Goal: Task Accomplishment & Management: Complete application form

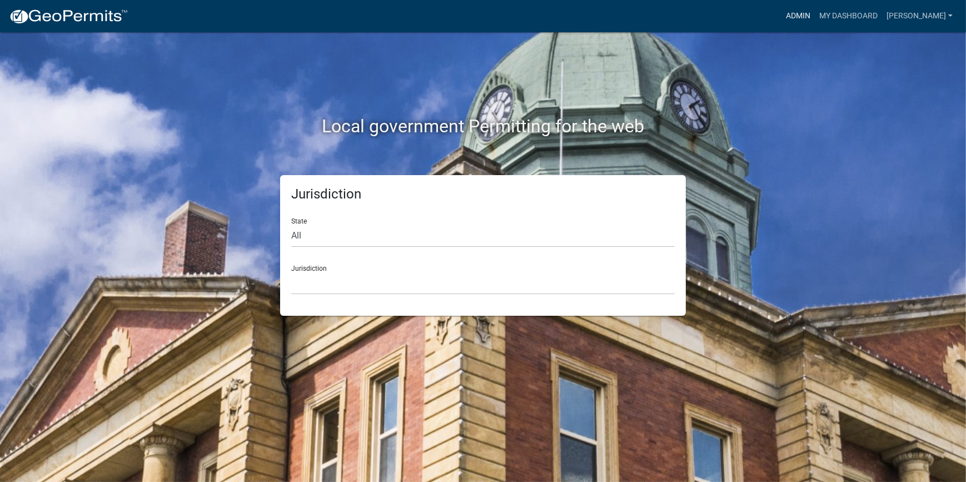
click at [814, 16] on link "Admin" at bounding box center [797, 16] width 33 height 21
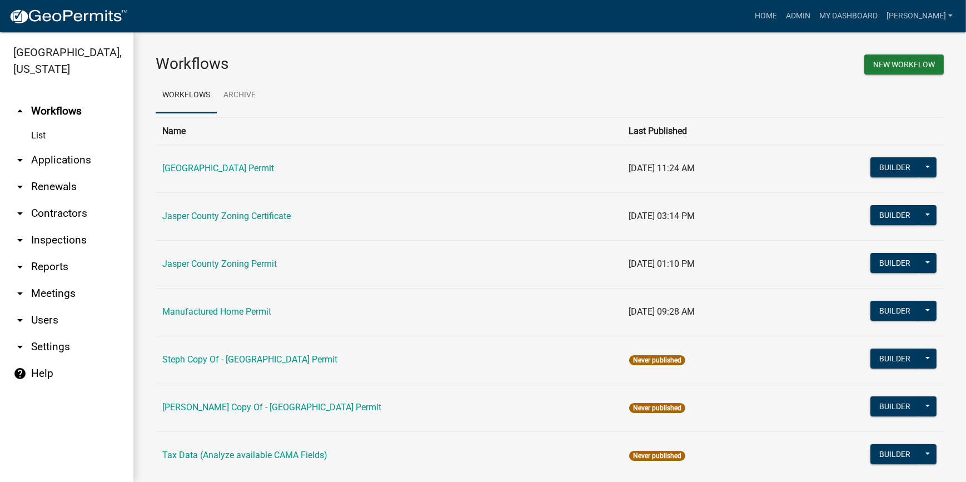
click at [25, 157] on icon "arrow_drop_down" at bounding box center [19, 159] width 13 height 13
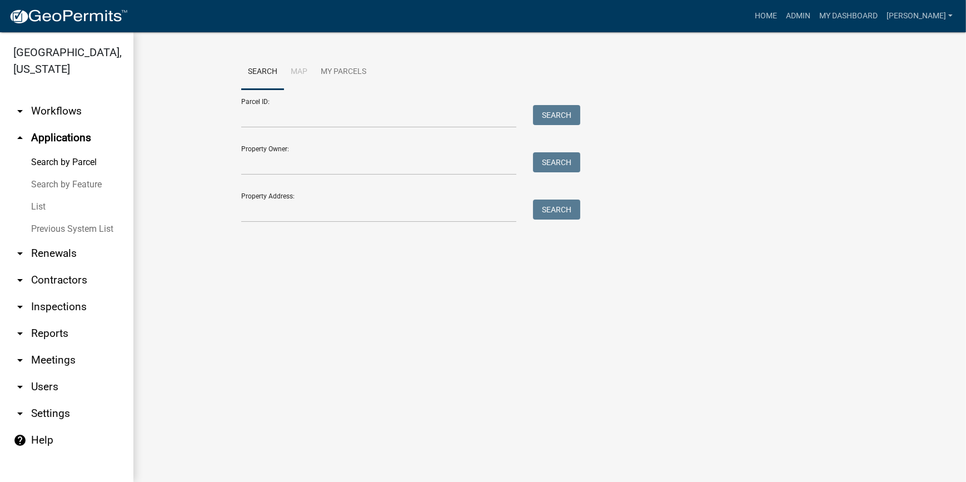
click at [31, 205] on link "List" at bounding box center [66, 207] width 133 height 22
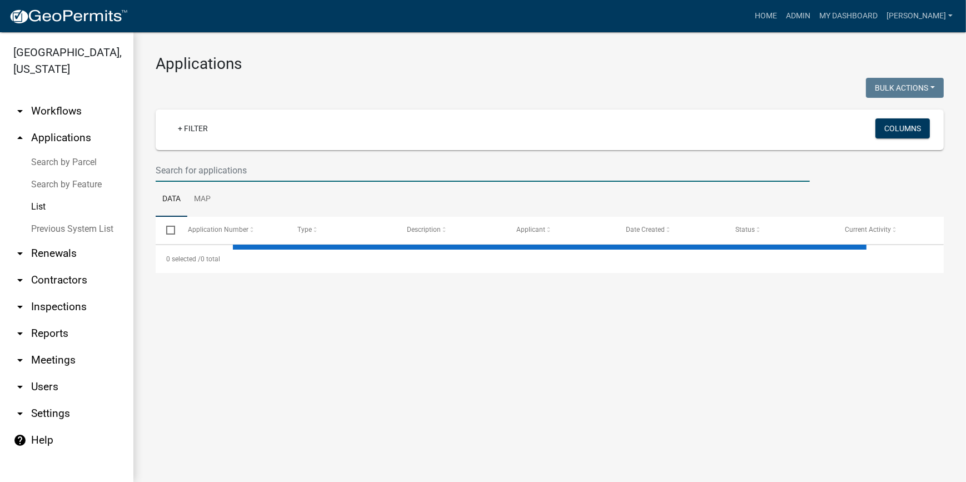
drag, startPoint x: 219, startPoint y: 169, endPoint x: 199, endPoint y: 176, distance: 21.3
click at [219, 169] on input "text" at bounding box center [483, 170] width 654 height 23
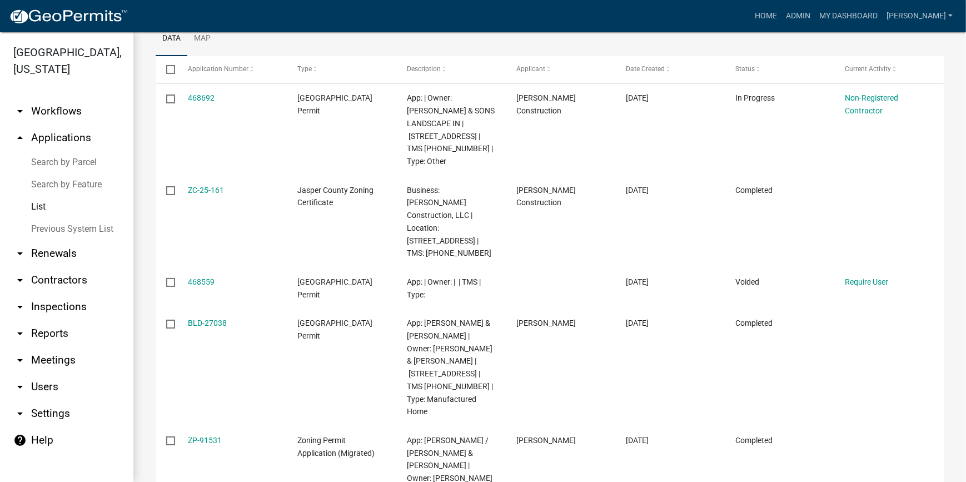
scroll to position [115, 0]
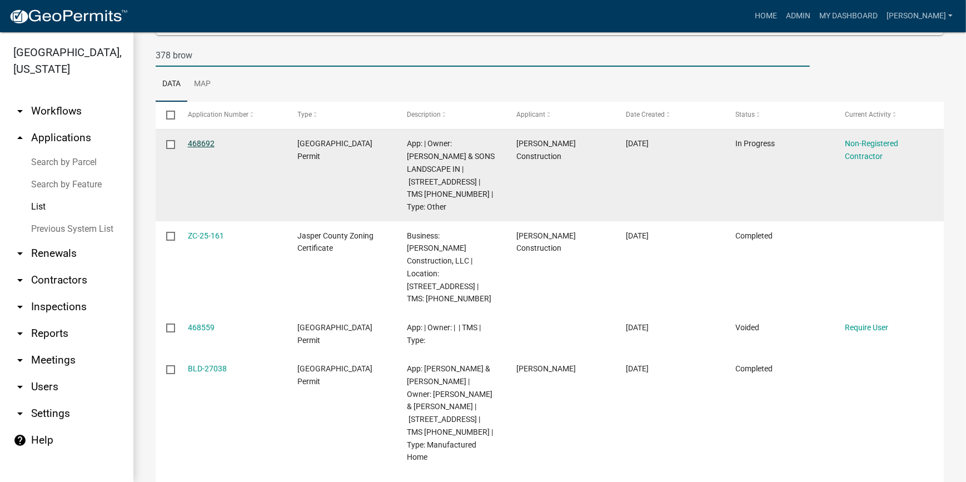
type input "378 brow"
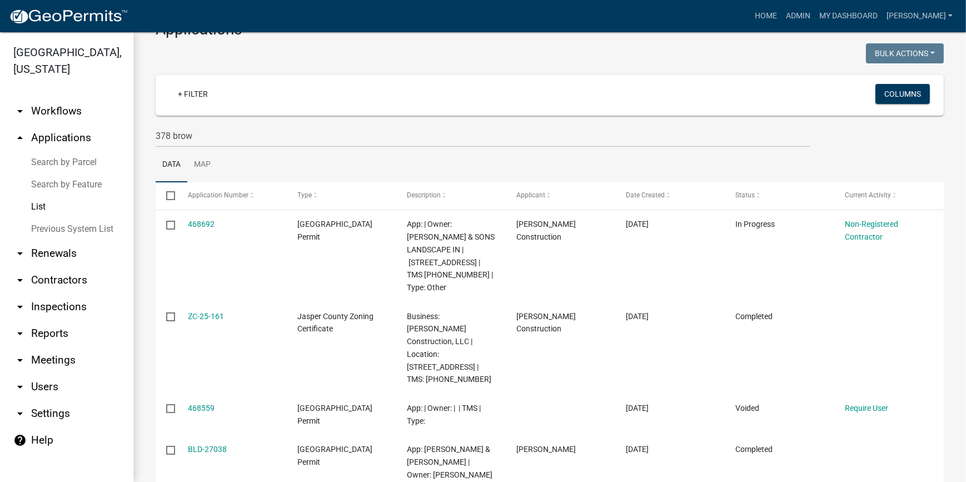
scroll to position [14, 0]
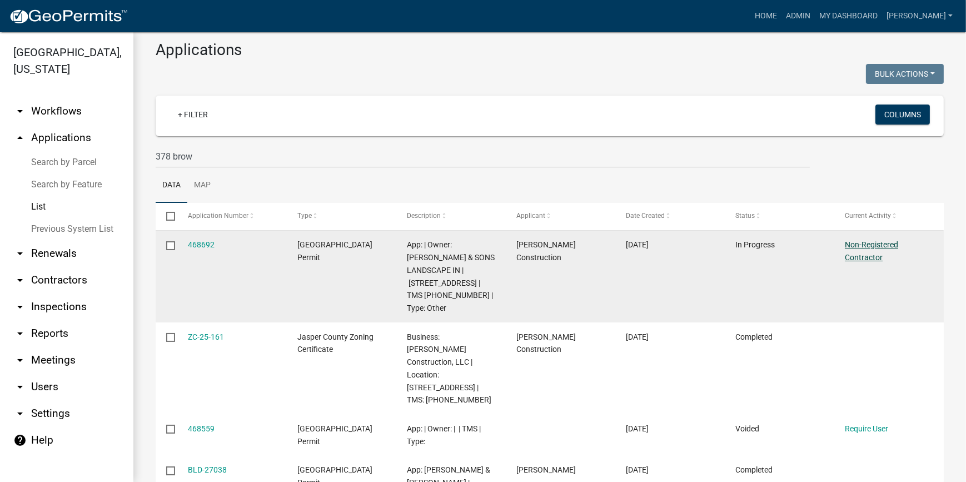
click at [869, 248] on link "Non-Registered Contractor" at bounding box center [870, 251] width 53 height 22
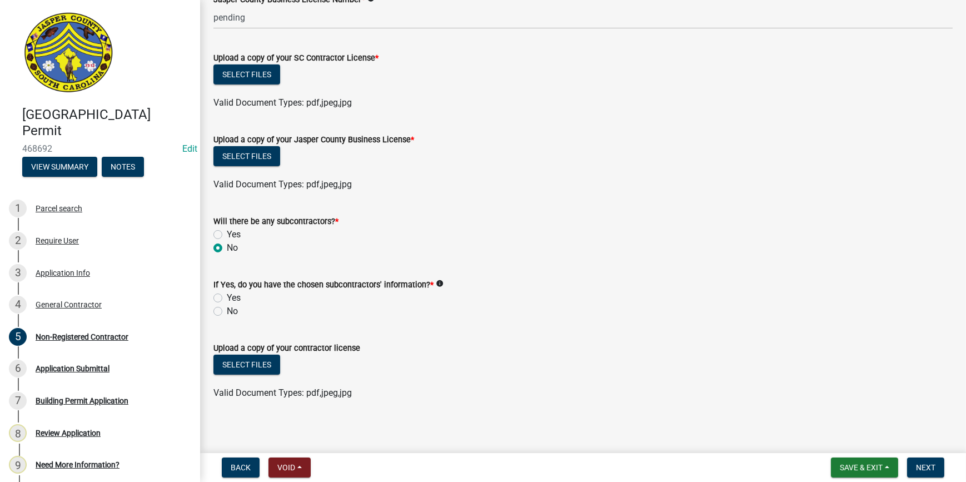
scroll to position [621, 0]
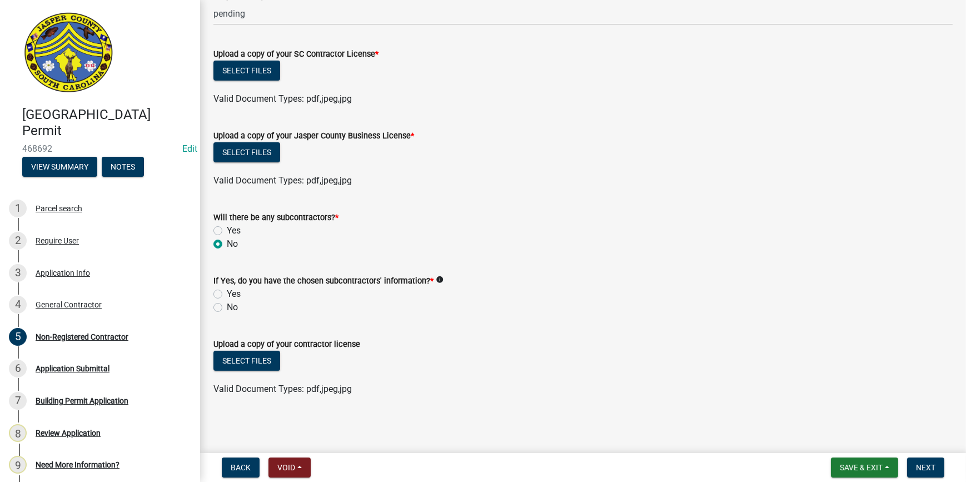
click at [860, 478] on nav "Back Void Withdraw Lock Expire Void Save & Exit Save Save & Exit Next" at bounding box center [583, 467] width 766 height 29
click at [862, 463] on span "Save & Exit" at bounding box center [860, 467] width 43 height 9
click at [847, 434] on button "Save & Exit" at bounding box center [853, 438] width 89 height 27
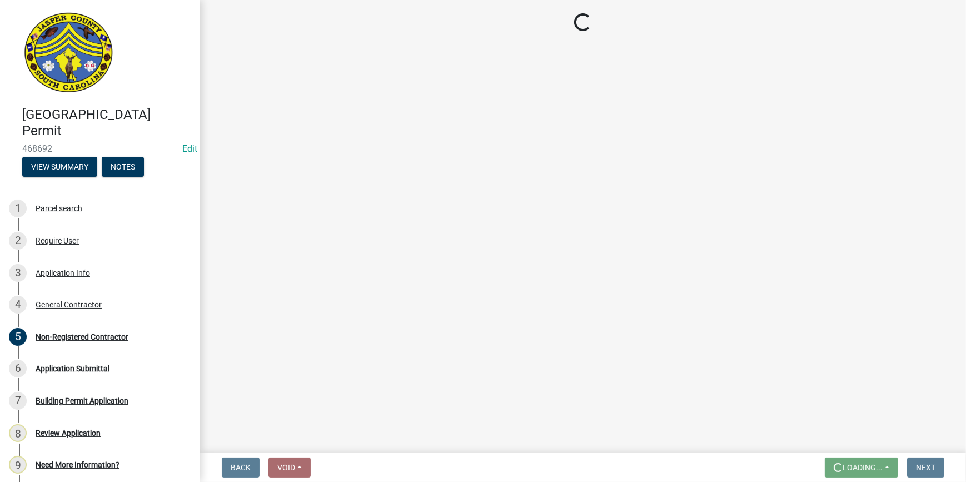
scroll to position [0, 0]
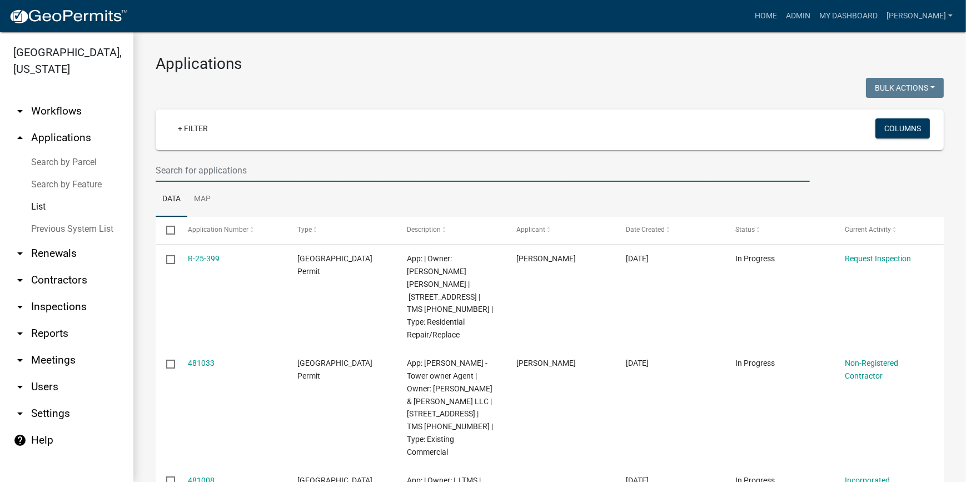
drag, startPoint x: 262, startPoint y: 169, endPoint x: 275, endPoint y: 158, distance: 17.7
click at [262, 169] on input "text" at bounding box center [483, 170] width 654 height 23
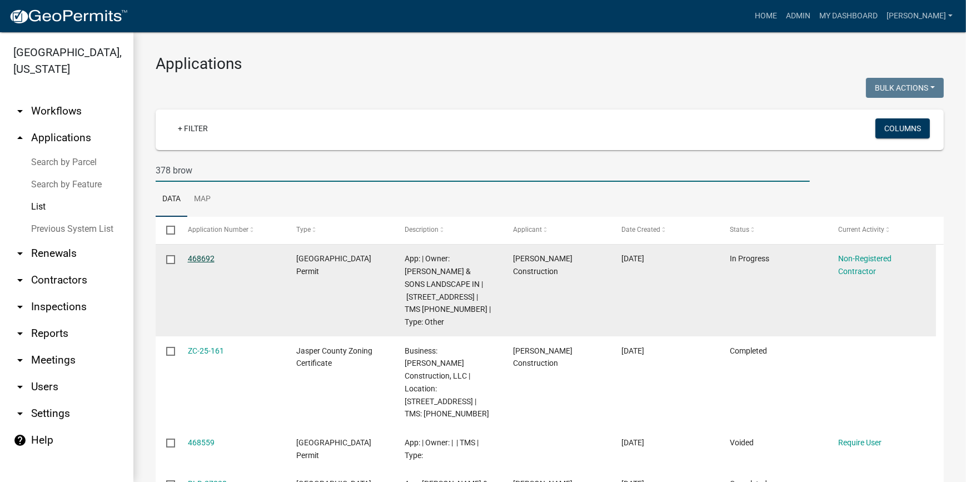
type input "378 brow"
click at [201, 257] on link "468692" at bounding box center [201, 258] width 27 height 9
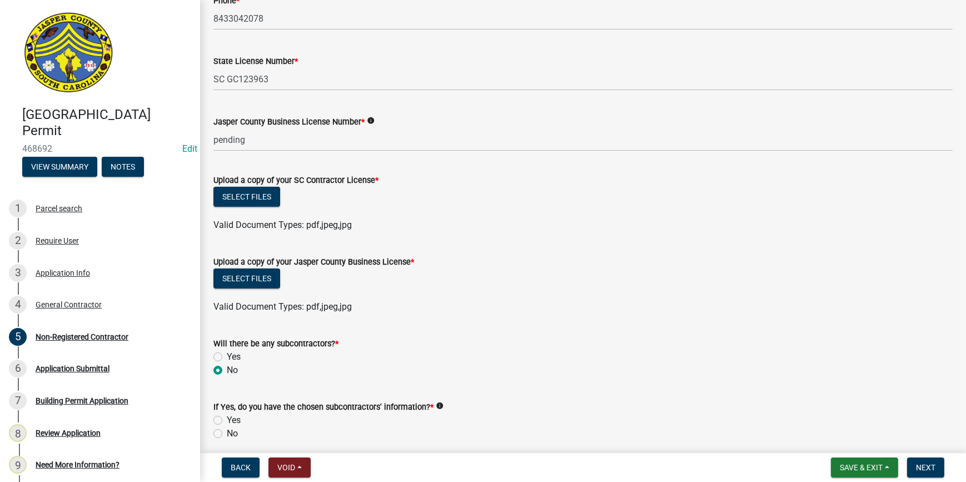
scroll to position [454, 0]
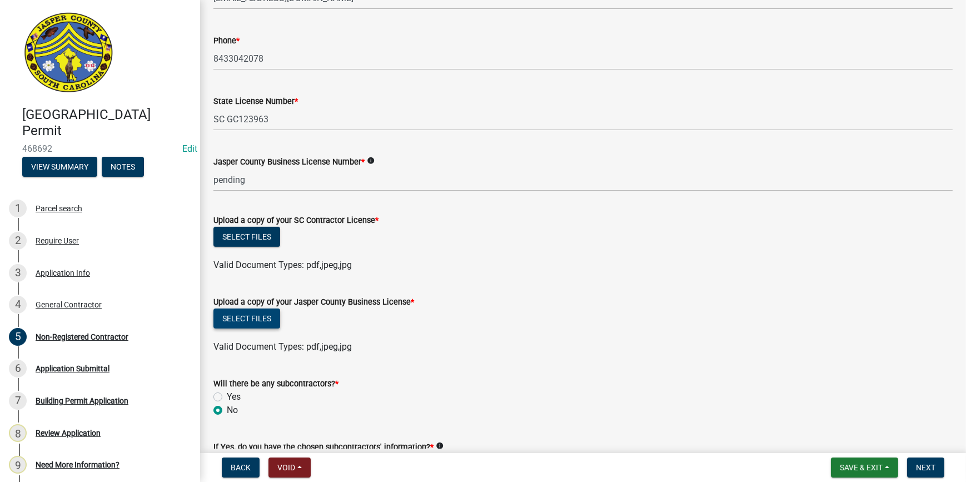
click at [246, 324] on button "Select files" at bounding box center [246, 318] width 67 height 20
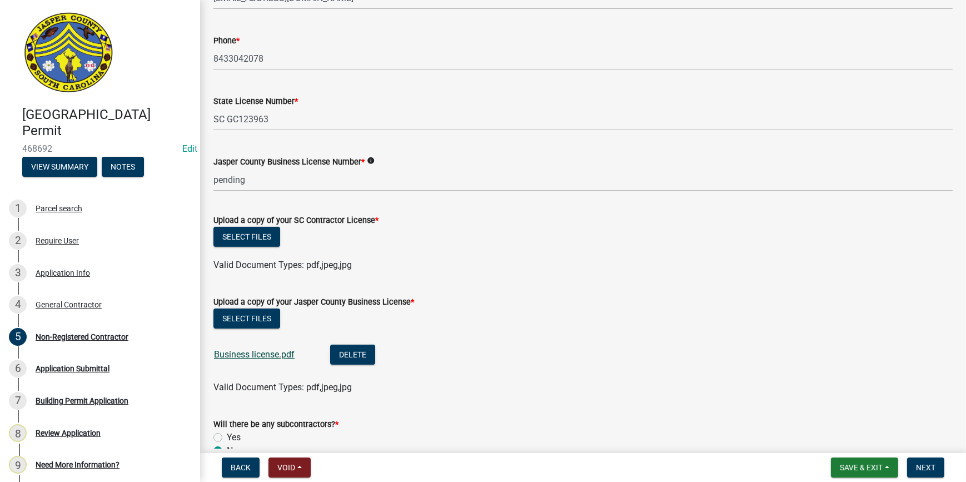
click at [246, 356] on link "Business license.pdf" at bounding box center [254, 354] width 81 height 11
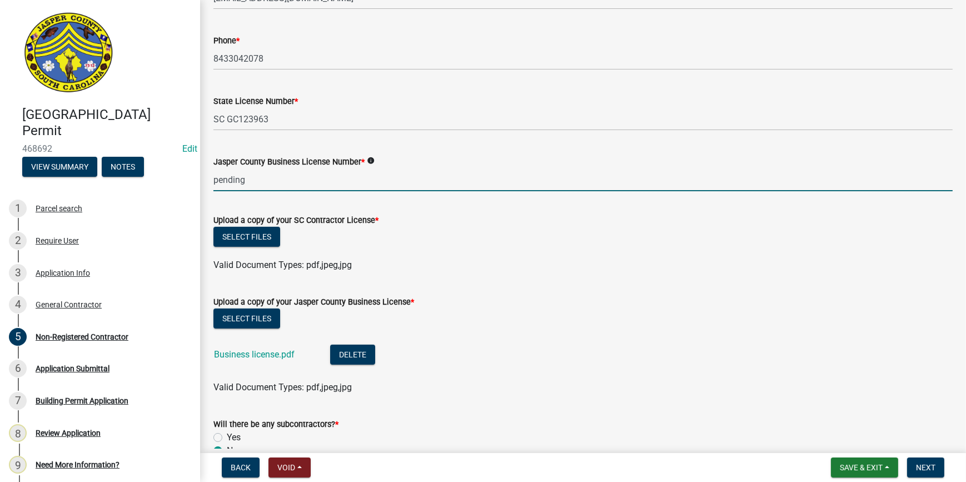
click at [318, 178] on input "pending" at bounding box center [582, 179] width 739 height 23
type input "p"
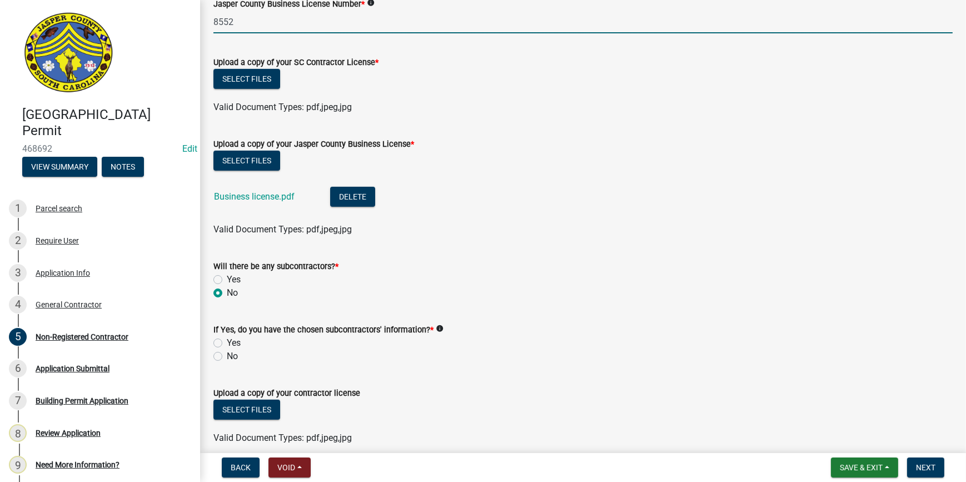
scroll to position [661, 0]
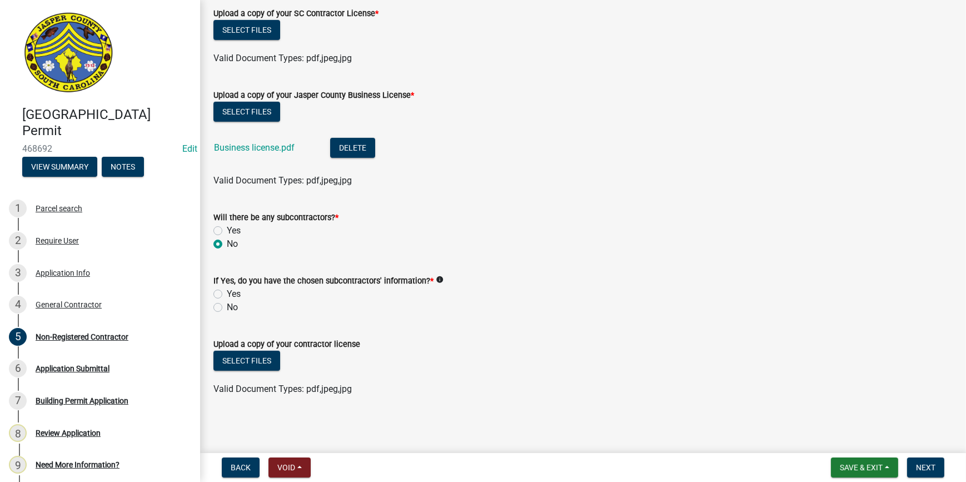
type input "8552"
click at [227, 306] on label "No" at bounding box center [232, 307] width 11 height 13
click at [227, 306] on input "No" at bounding box center [230, 304] width 7 height 7
radio input "true"
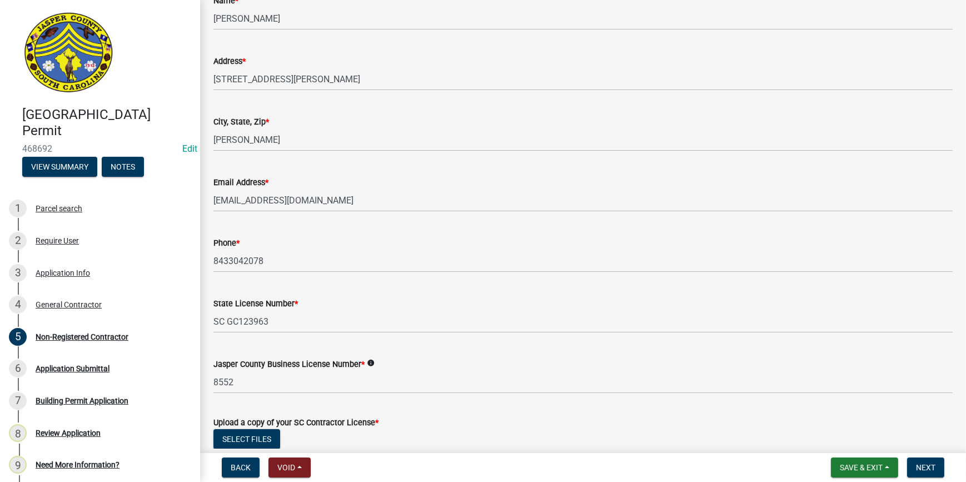
scroll to position [454, 0]
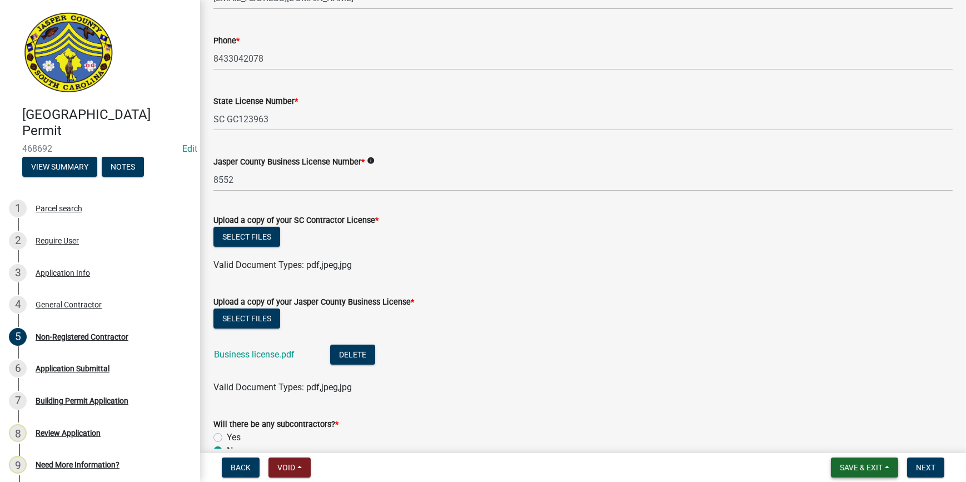
click at [871, 460] on button "Save & Exit" at bounding box center [864, 467] width 67 height 20
click at [867, 420] on button "Save" at bounding box center [853, 411] width 89 height 27
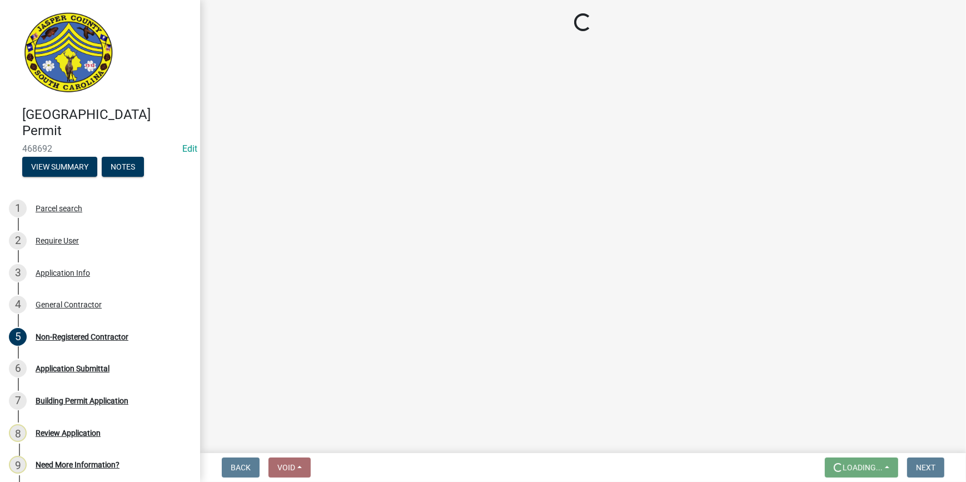
scroll to position [0, 0]
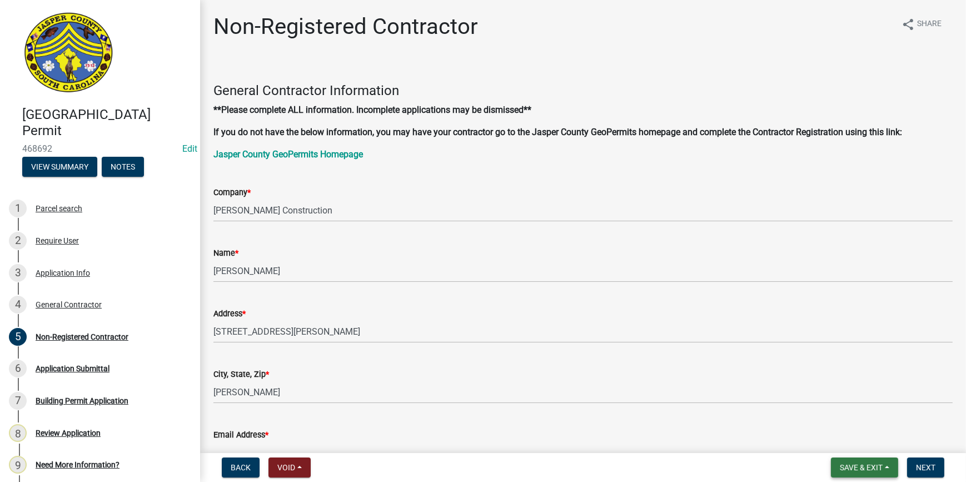
click at [832, 475] on button "Save & Exit" at bounding box center [864, 467] width 67 height 20
click at [854, 436] on button "Save & Exit" at bounding box center [853, 438] width 89 height 27
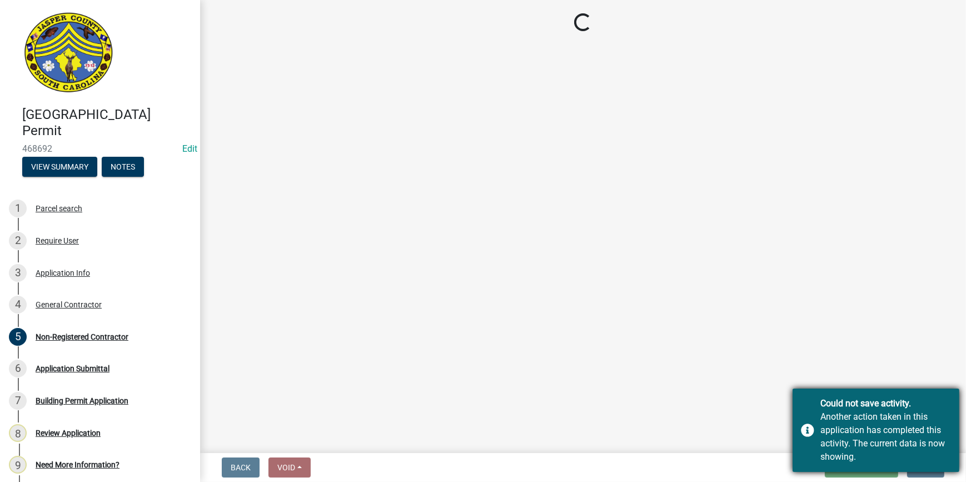
click at [827, 433] on div "Another action taken in this application has completed this activity. The curre…" at bounding box center [885, 436] width 131 height 53
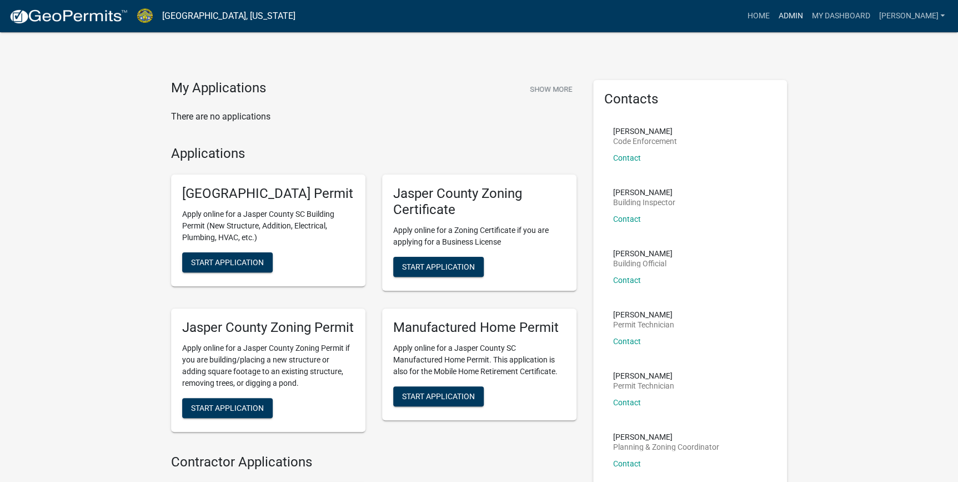
click at [807, 22] on link "Admin" at bounding box center [790, 16] width 33 height 21
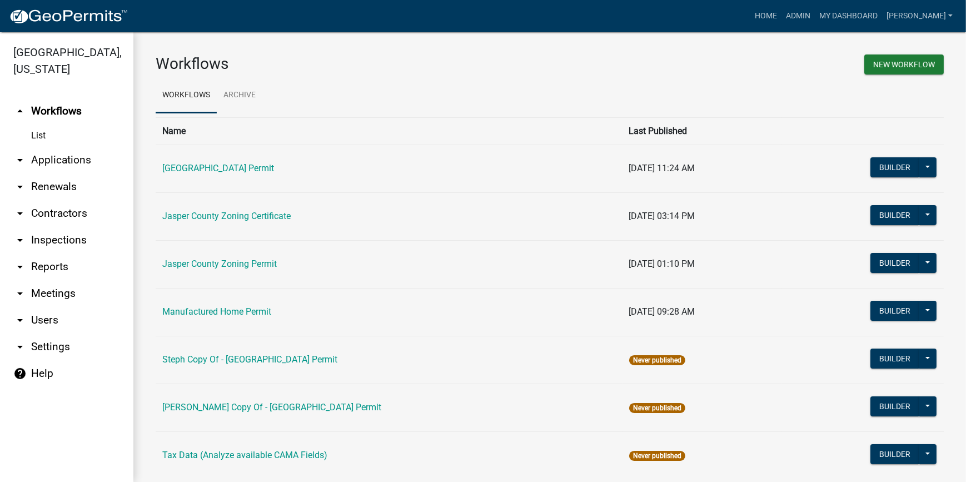
click at [53, 172] on link "arrow_drop_down Applications" at bounding box center [66, 160] width 133 height 27
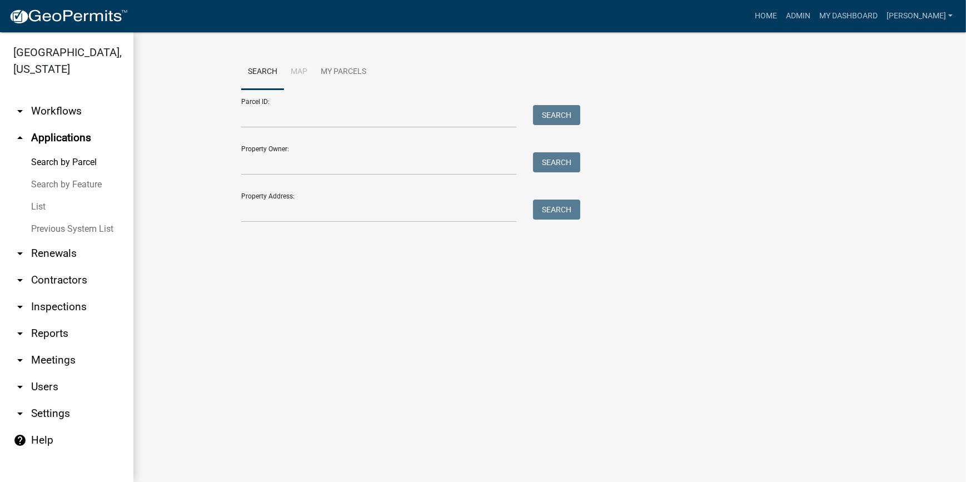
click at [51, 207] on link "List" at bounding box center [66, 207] width 133 height 22
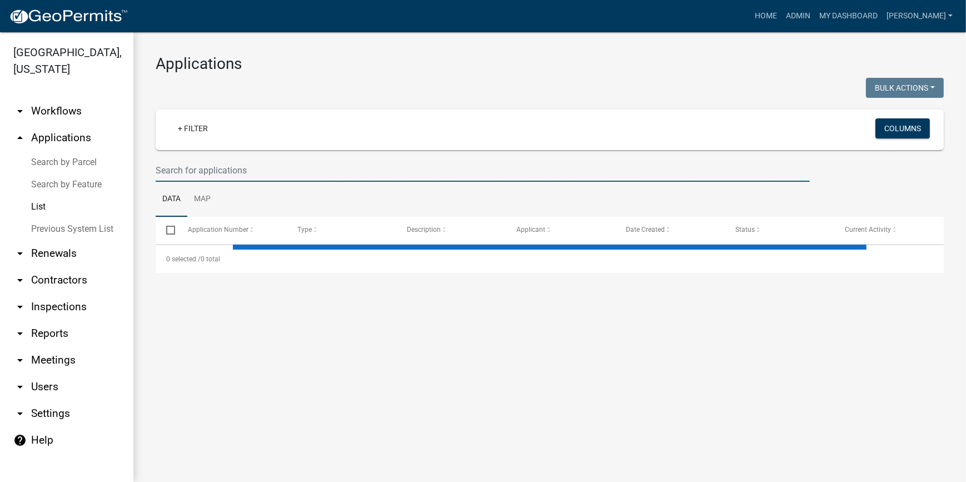
drag, startPoint x: 228, startPoint y: 167, endPoint x: 232, endPoint y: 152, distance: 15.5
click at [228, 167] on input "text" at bounding box center [483, 170] width 654 height 23
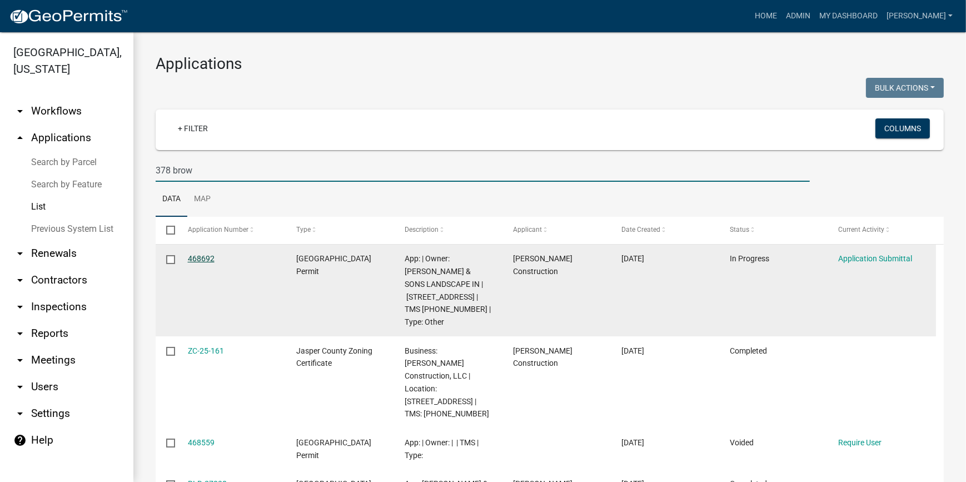
type input "378 brow"
click at [201, 258] on link "468692" at bounding box center [201, 258] width 27 height 9
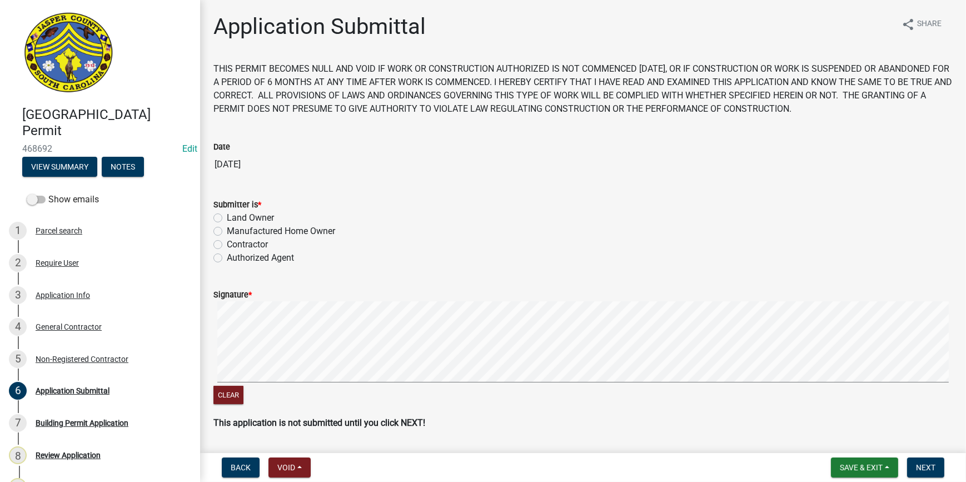
click at [227, 255] on label "Authorized Agent" at bounding box center [260, 257] width 67 height 13
click at [227, 255] on input "Authorized Agent" at bounding box center [230, 254] width 7 height 7
radio input "true"
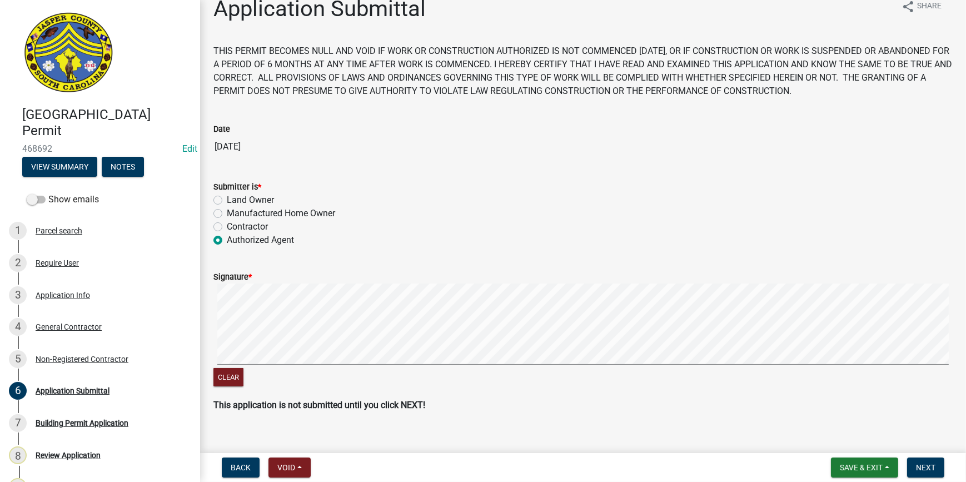
scroll to position [33, 0]
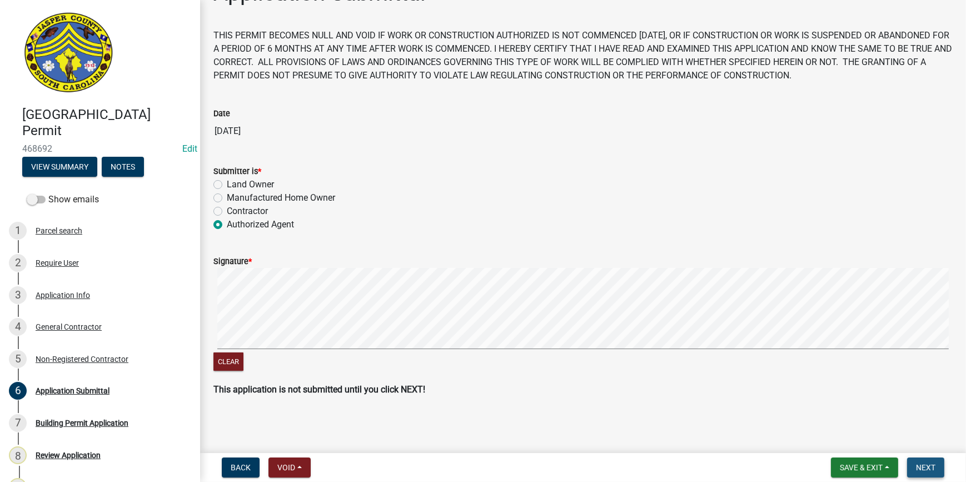
click at [921, 466] on span "Next" at bounding box center [925, 467] width 19 height 9
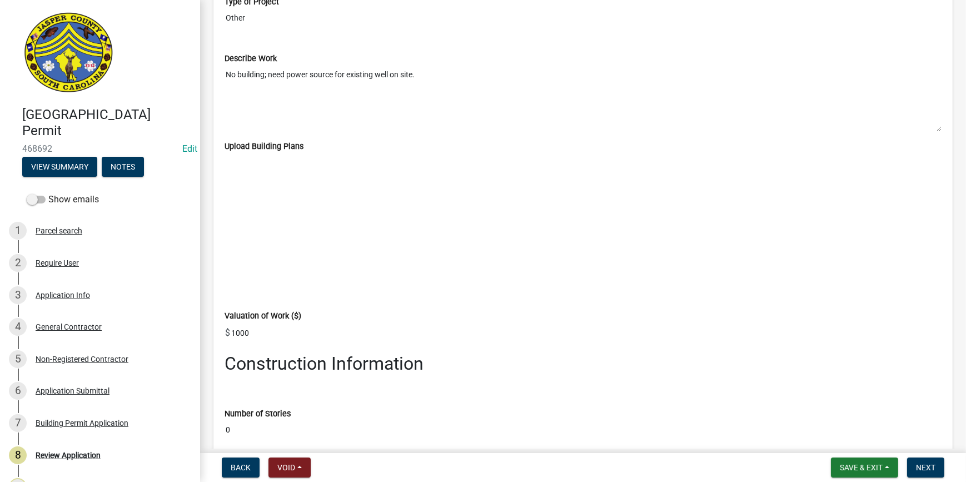
scroll to position [1616, 0]
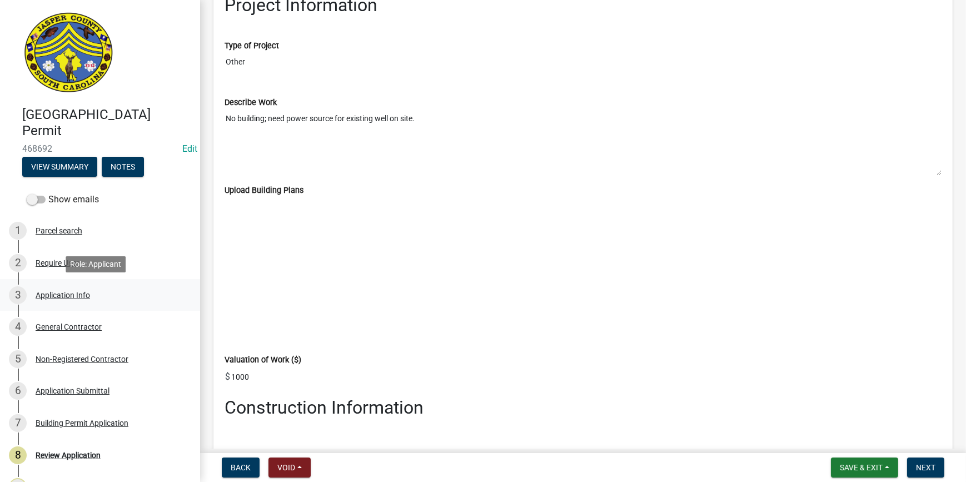
click at [112, 303] on div "3 Application Info" at bounding box center [95, 295] width 173 height 18
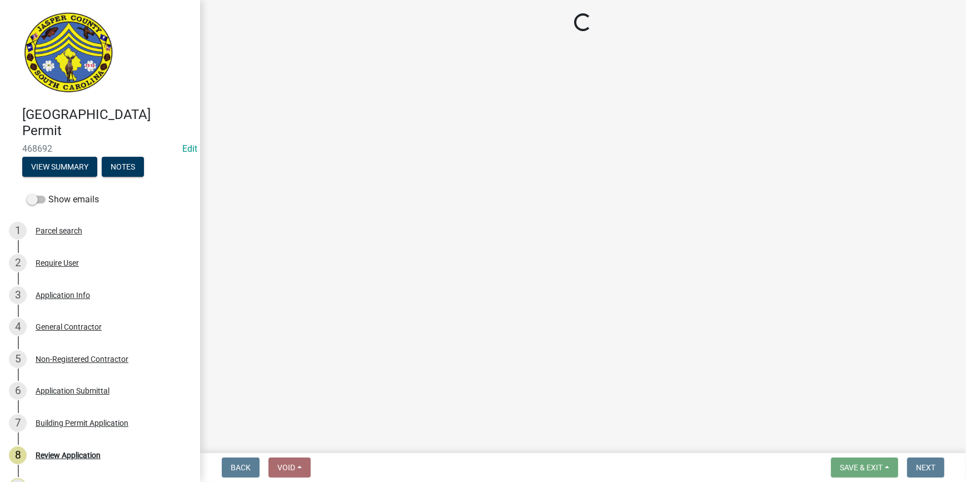
select select "6570ce79-212e-4c42-b64f-f74b85e12671"
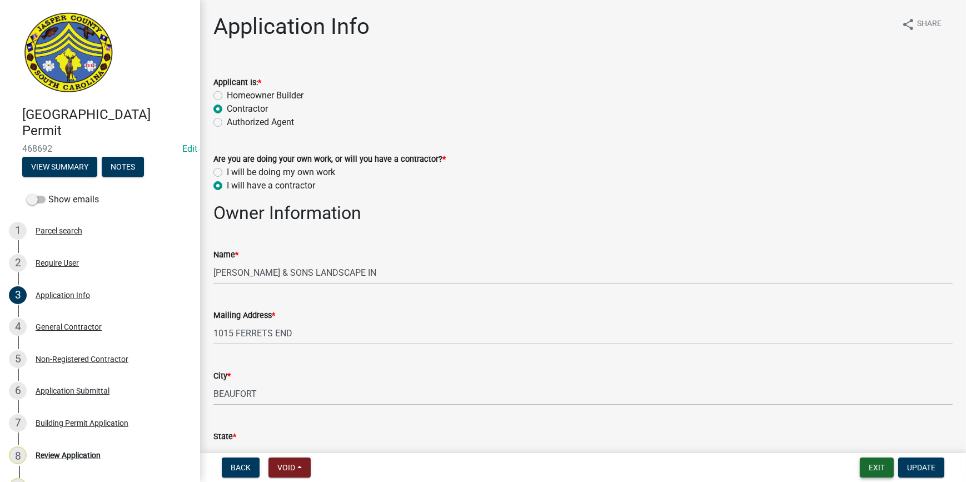
click at [875, 468] on button "Exit" at bounding box center [876, 467] width 34 height 20
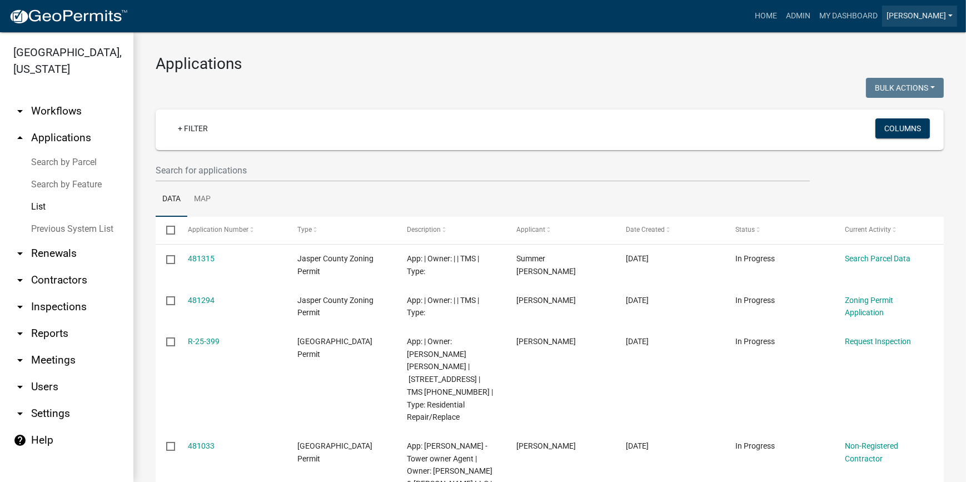
click at [948, 11] on link "[PERSON_NAME]" at bounding box center [919, 16] width 75 height 21
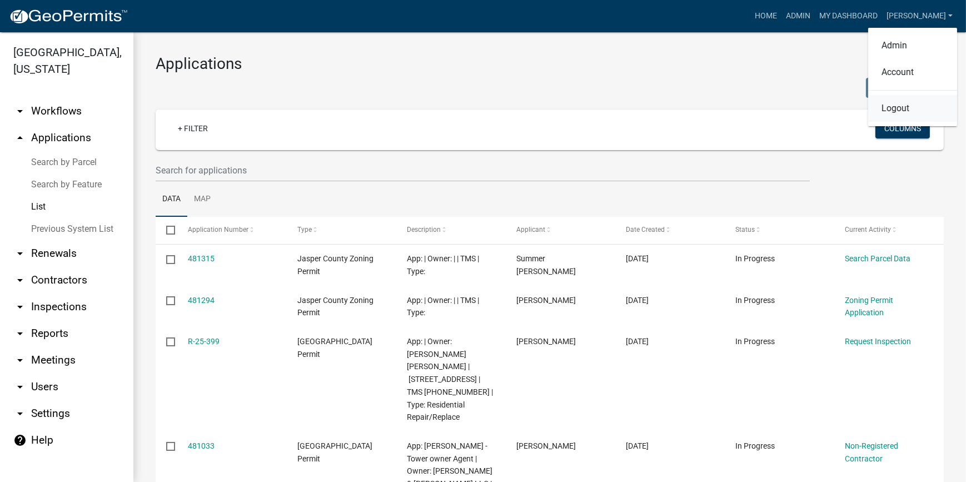
click at [899, 114] on link "Logout" at bounding box center [912, 108] width 89 height 27
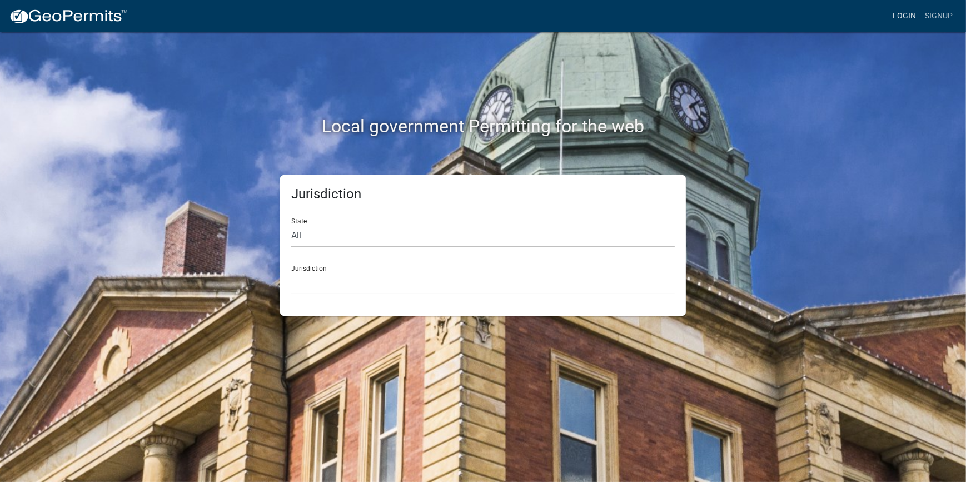
click at [907, 16] on link "Login" at bounding box center [904, 16] width 32 height 21
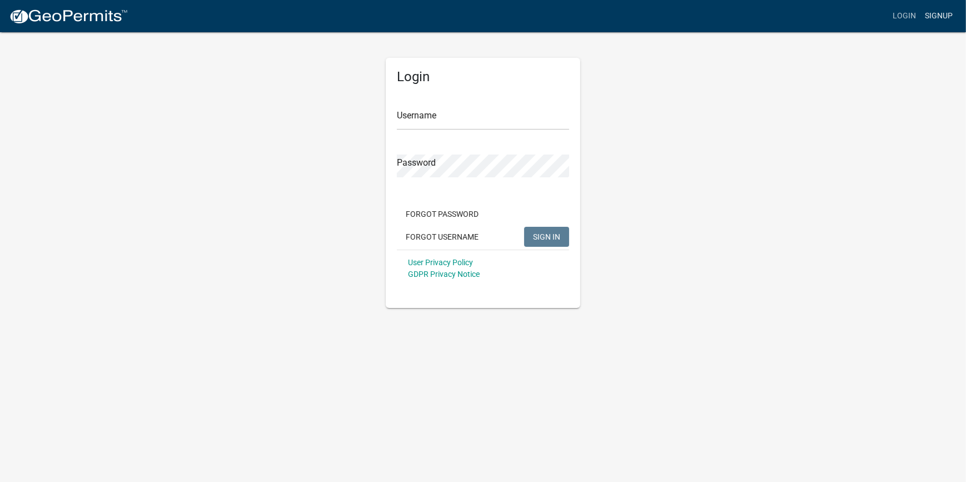
click at [928, 16] on link "Signup" at bounding box center [938, 16] width 37 height 21
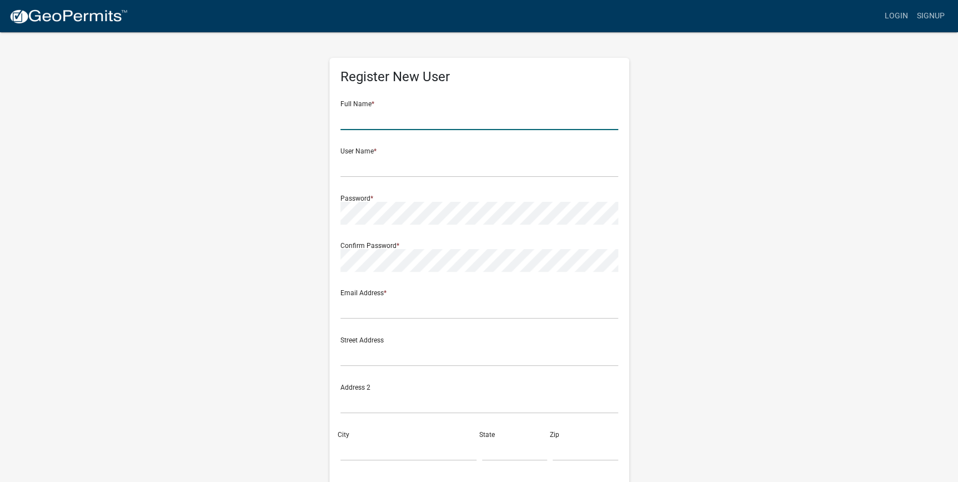
drag, startPoint x: 421, startPoint y: 122, endPoint x: 429, endPoint y: 122, distance: 8.4
click at [421, 122] on input "text" at bounding box center [480, 118] width 278 height 23
click at [805, 130] on wm-register-view "more_horiz Login Signup Register New User Full Name * User Name * Password * Co…" at bounding box center [479, 313] width 958 height 626
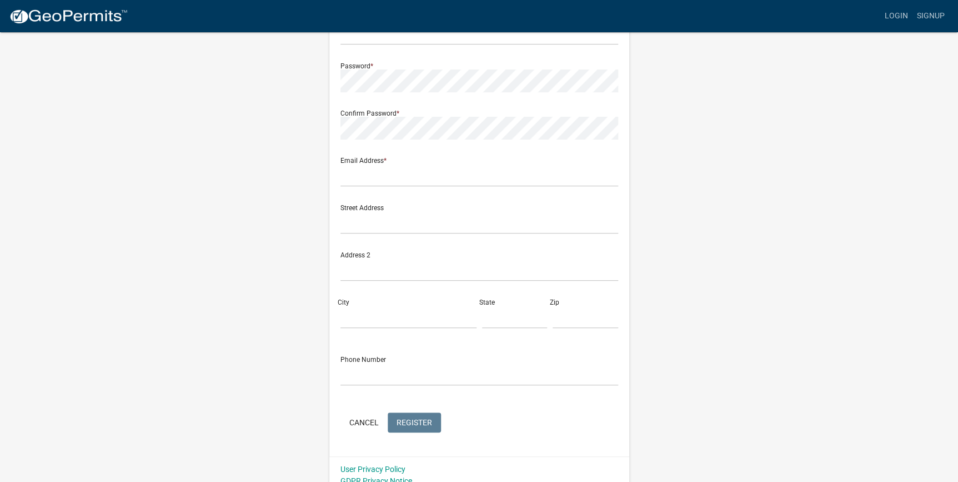
scroll to position [143, 0]
